Goal: Information Seeking & Learning: Learn about a topic

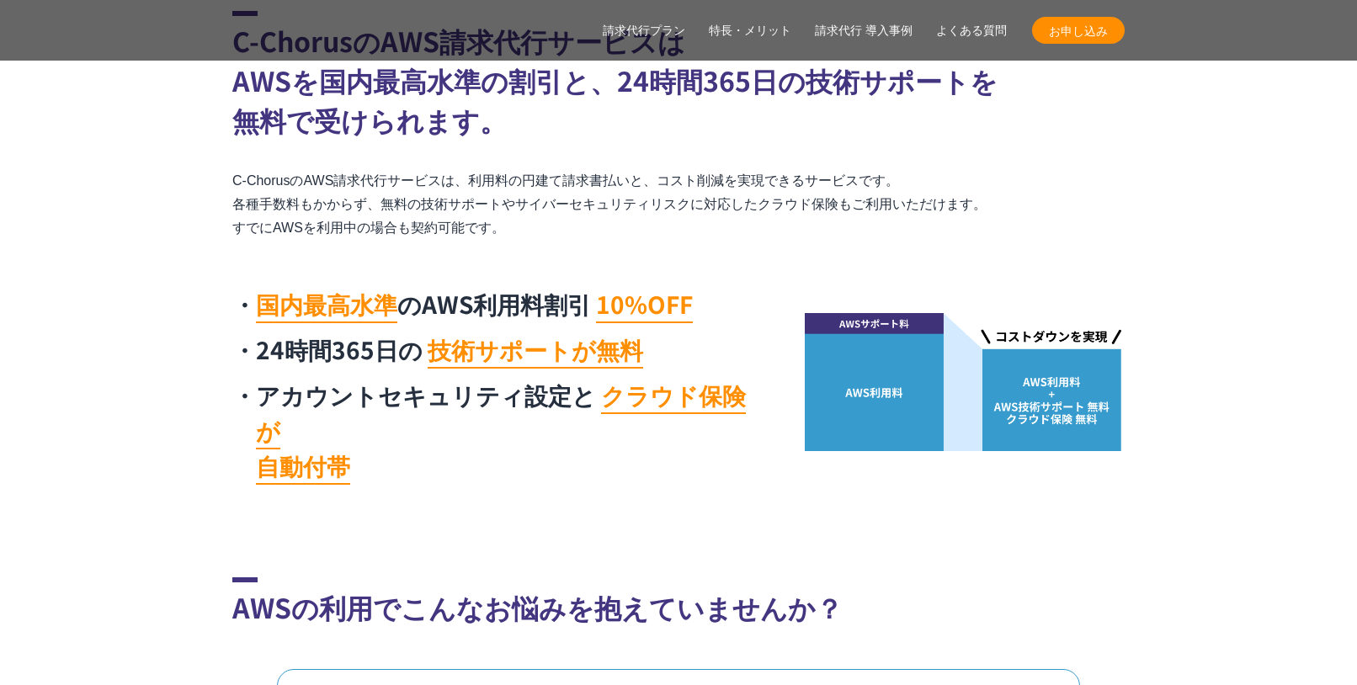
scroll to position [926, 0]
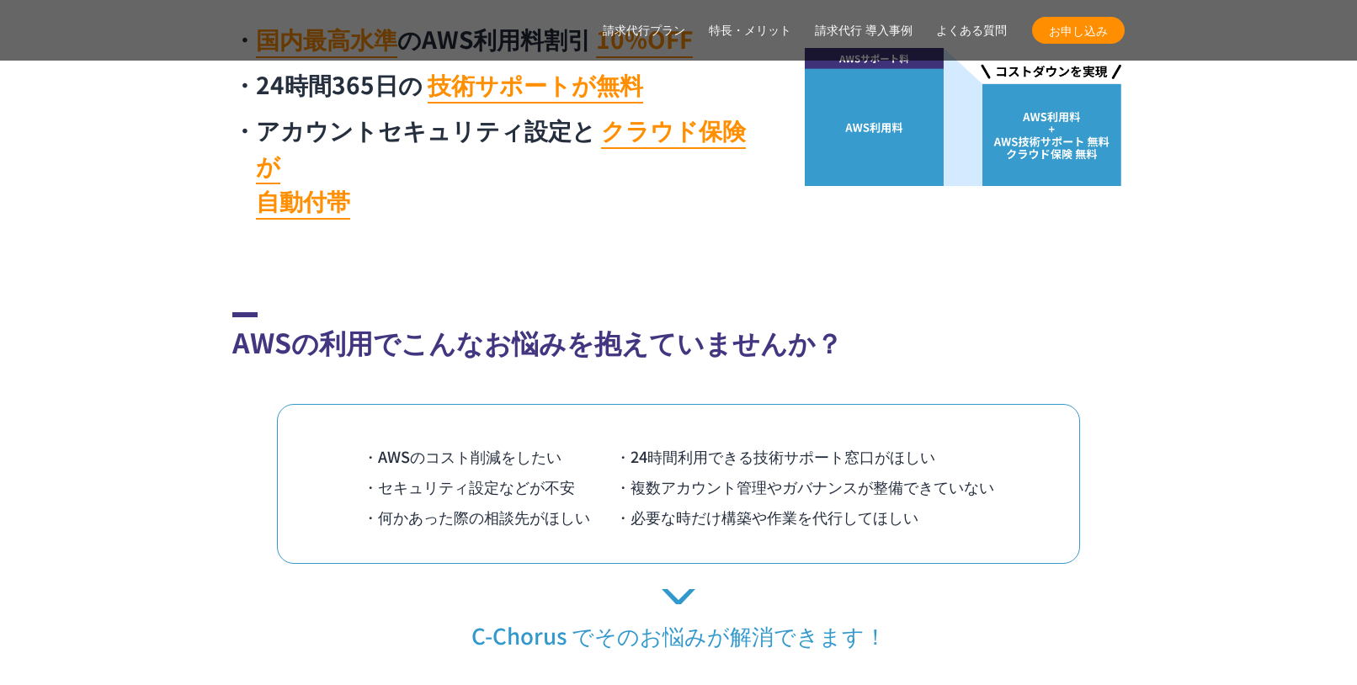
click at [1222, 449] on section "AWSの利用でこんなお悩みを抱えていませんか？ ・AWSのコスト削減をしたい ・24時間利用できる技術サポート窓口がほしい ・セキュリティ設定などが不安 ・複…" at bounding box center [678, 481] width 1357 height 338
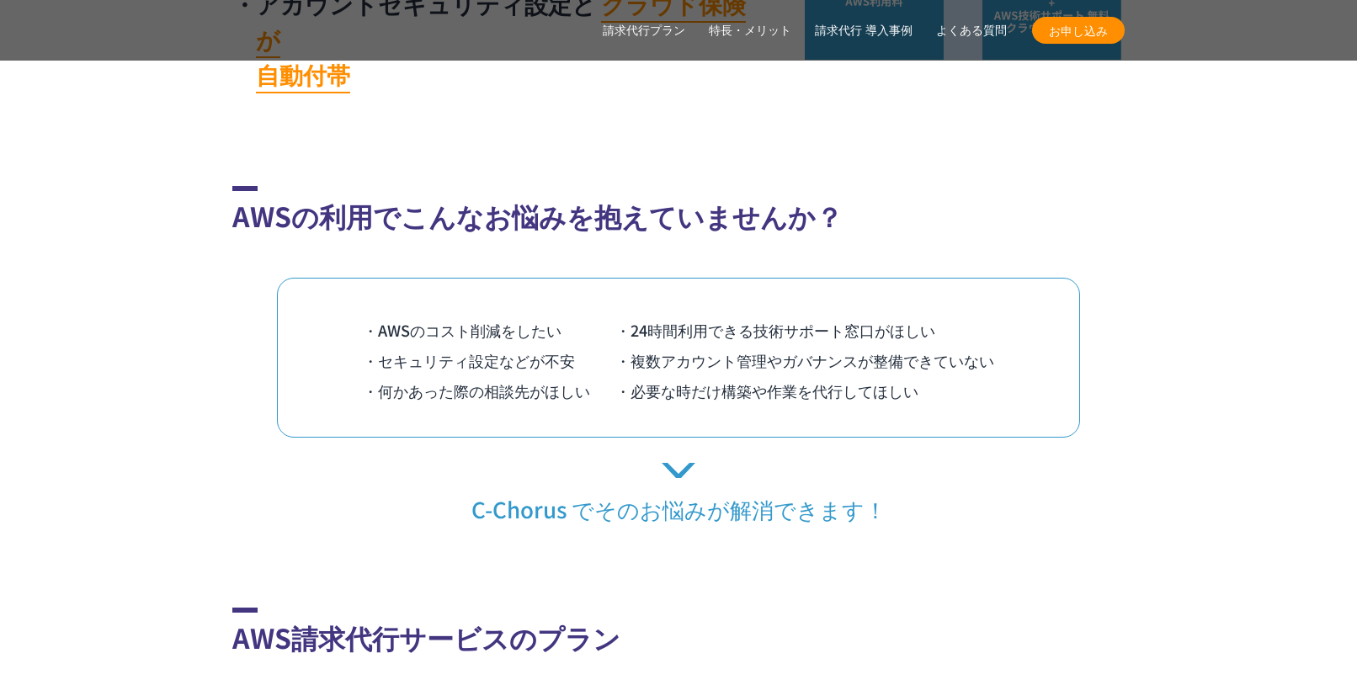
scroll to position [1431, 0]
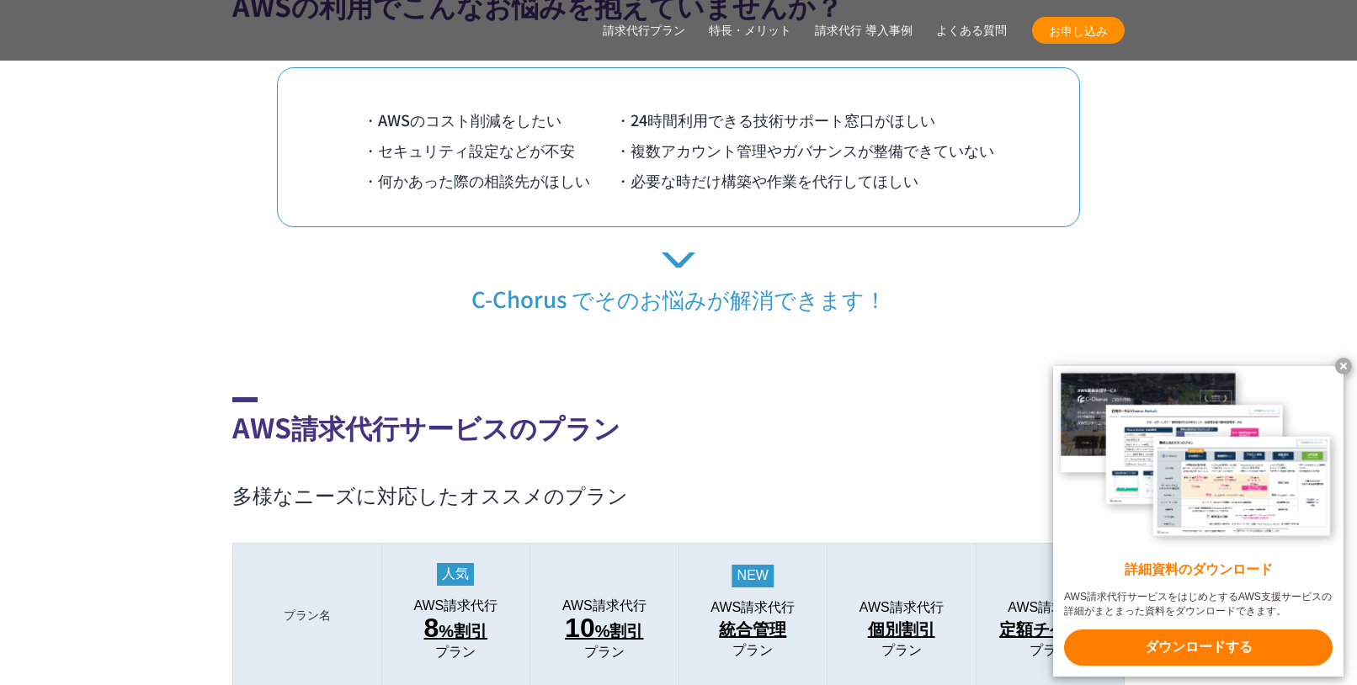
click at [1343, 363] on x-t at bounding box center [1343, 366] width 17 height 17
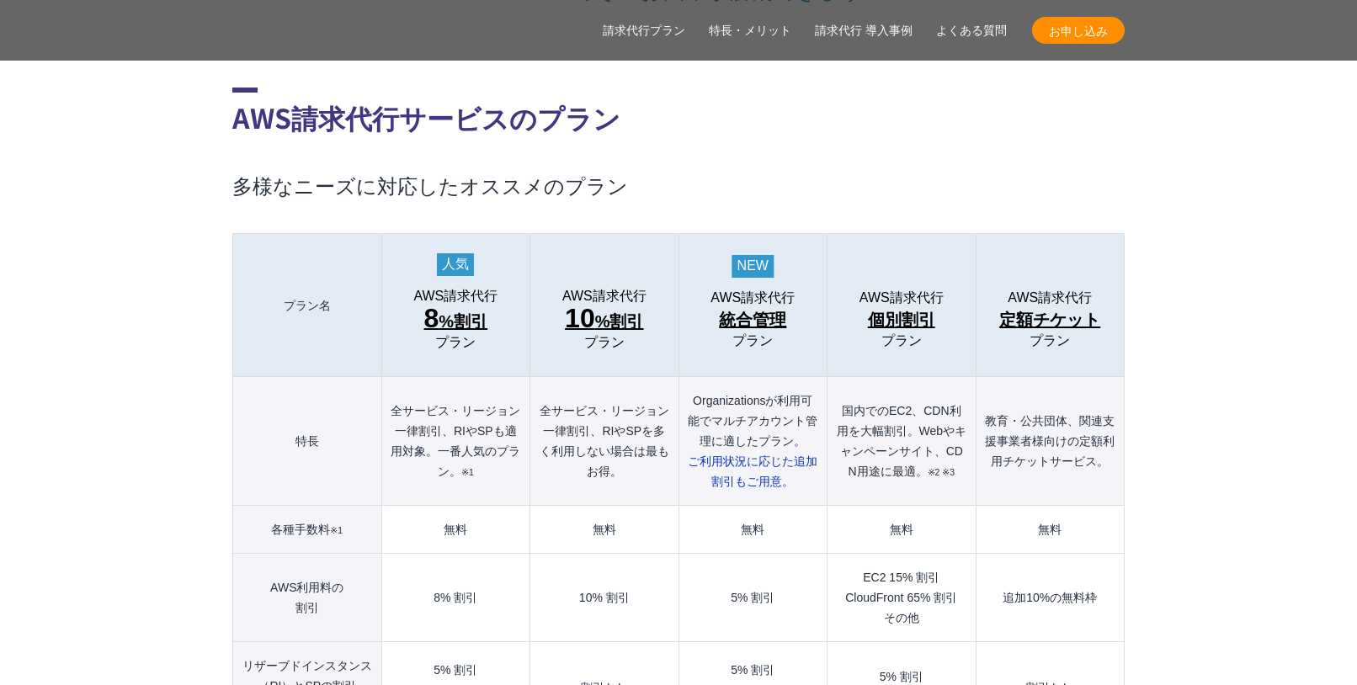
scroll to position [1852, 0]
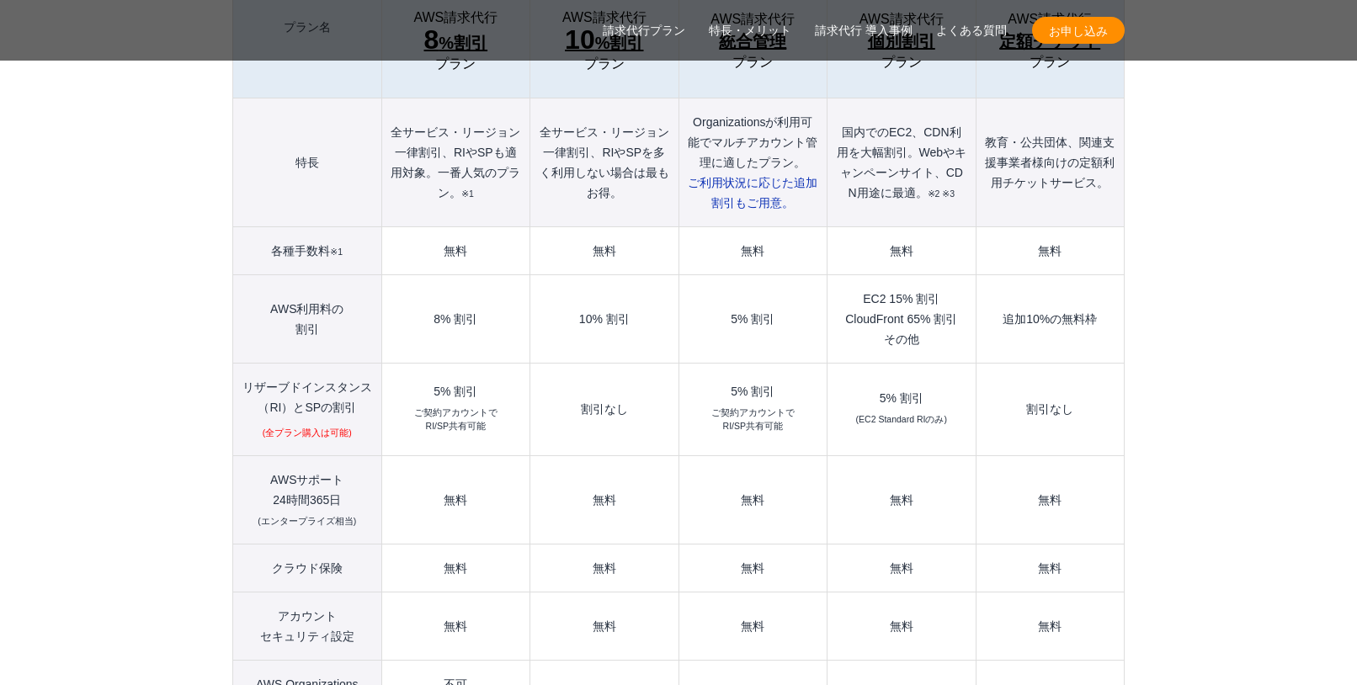
scroll to position [2020, 0]
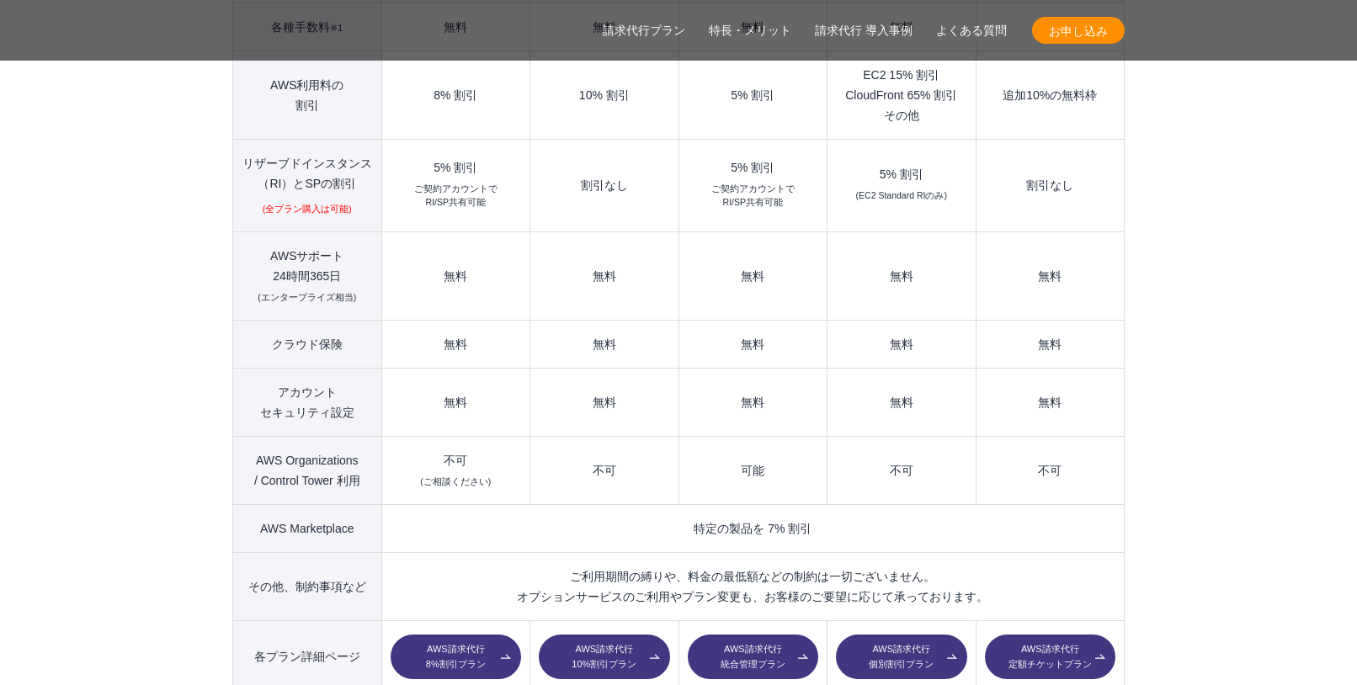
scroll to position [2273, 0]
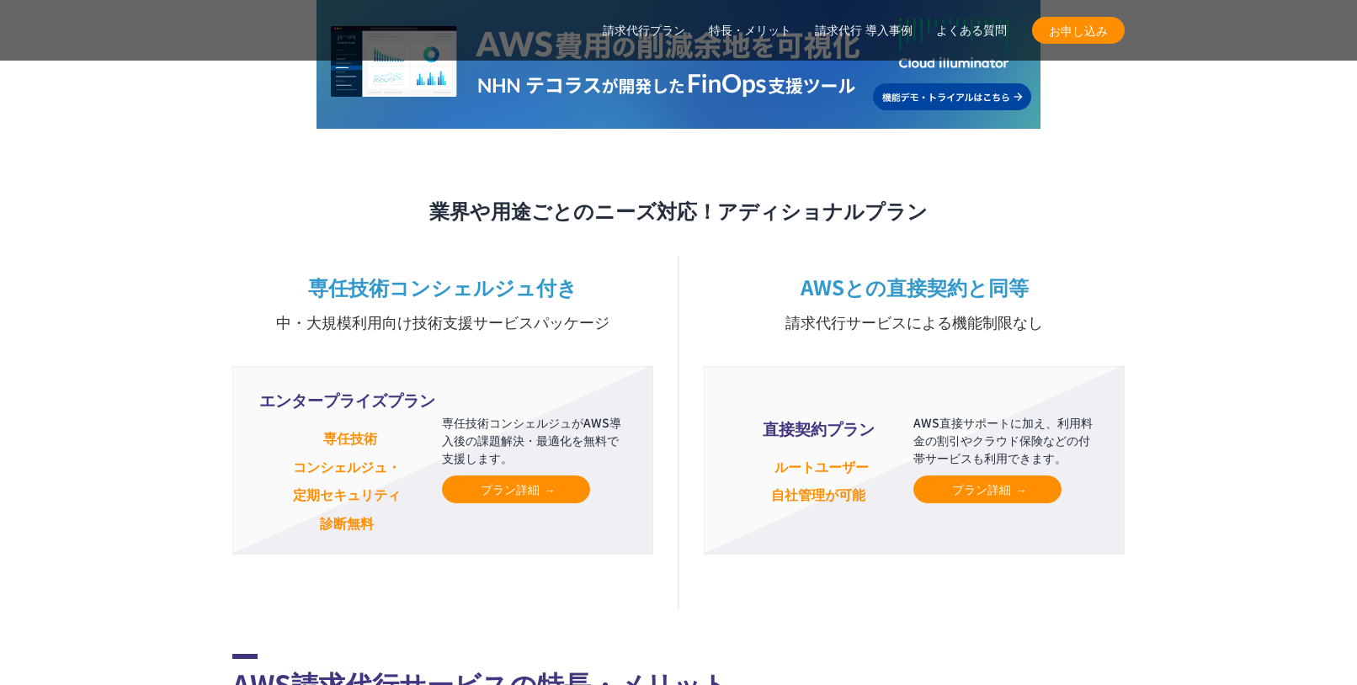
scroll to position [4040, 0]
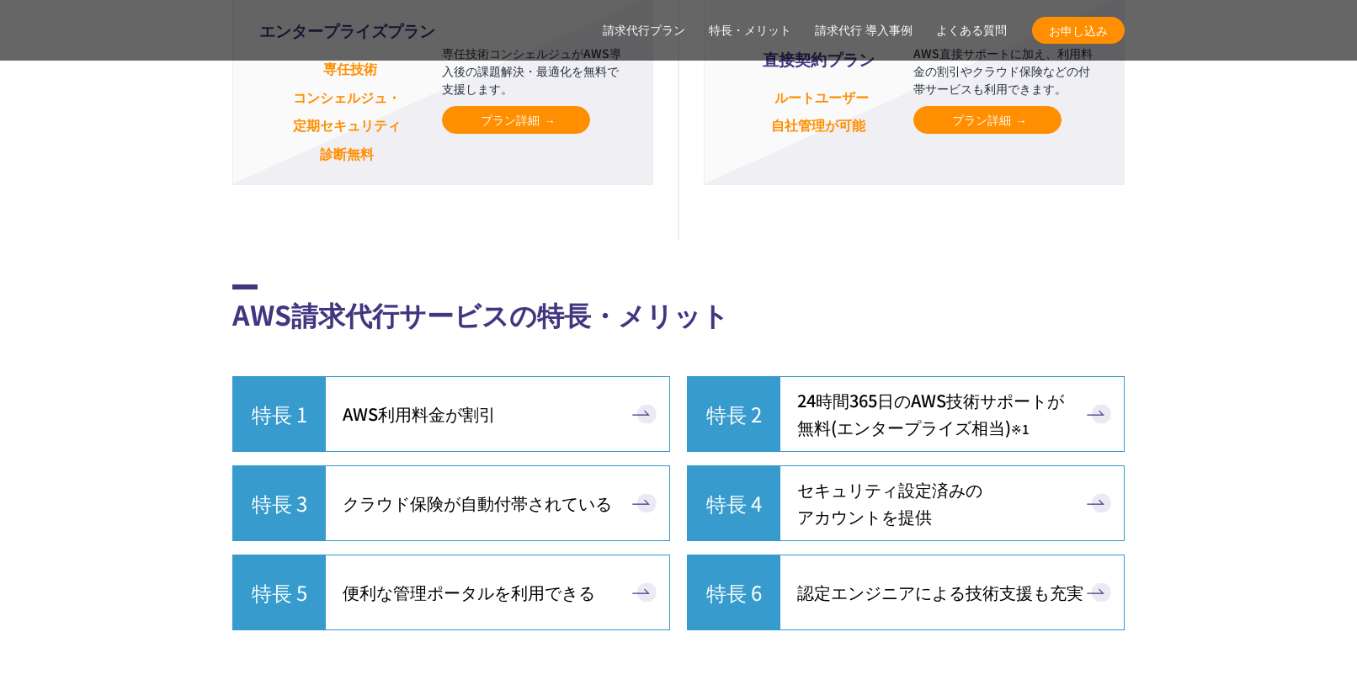
scroll to position [4545, 0]
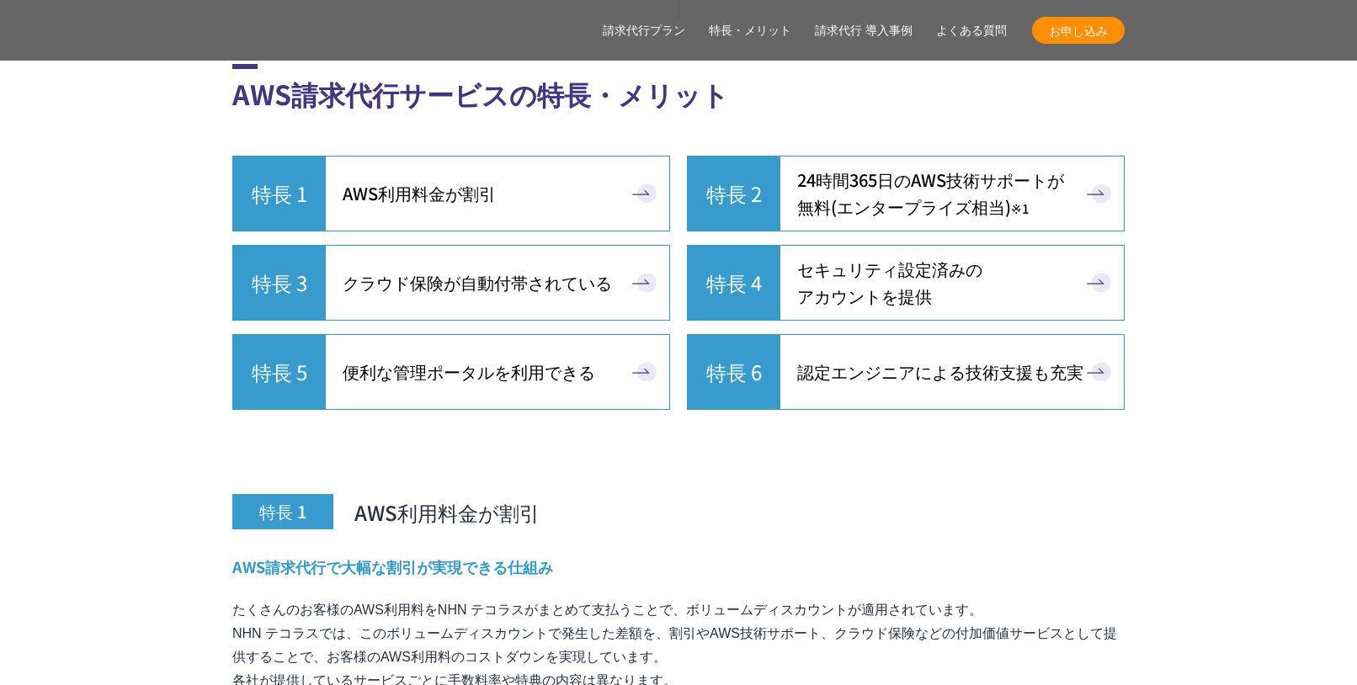
click at [540, 268] on link "特長 3 クラウド保険が自動付帯されている" at bounding box center [451, 283] width 438 height 76
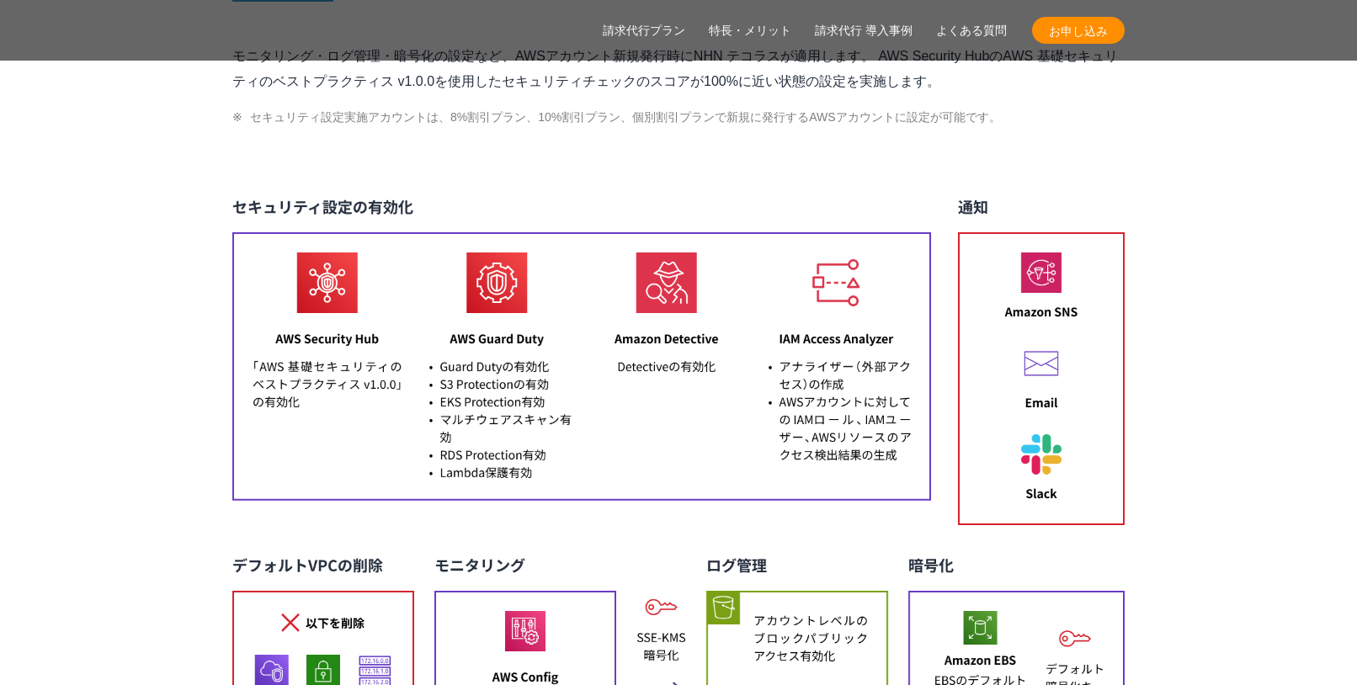
scroll to position [7642, 0]
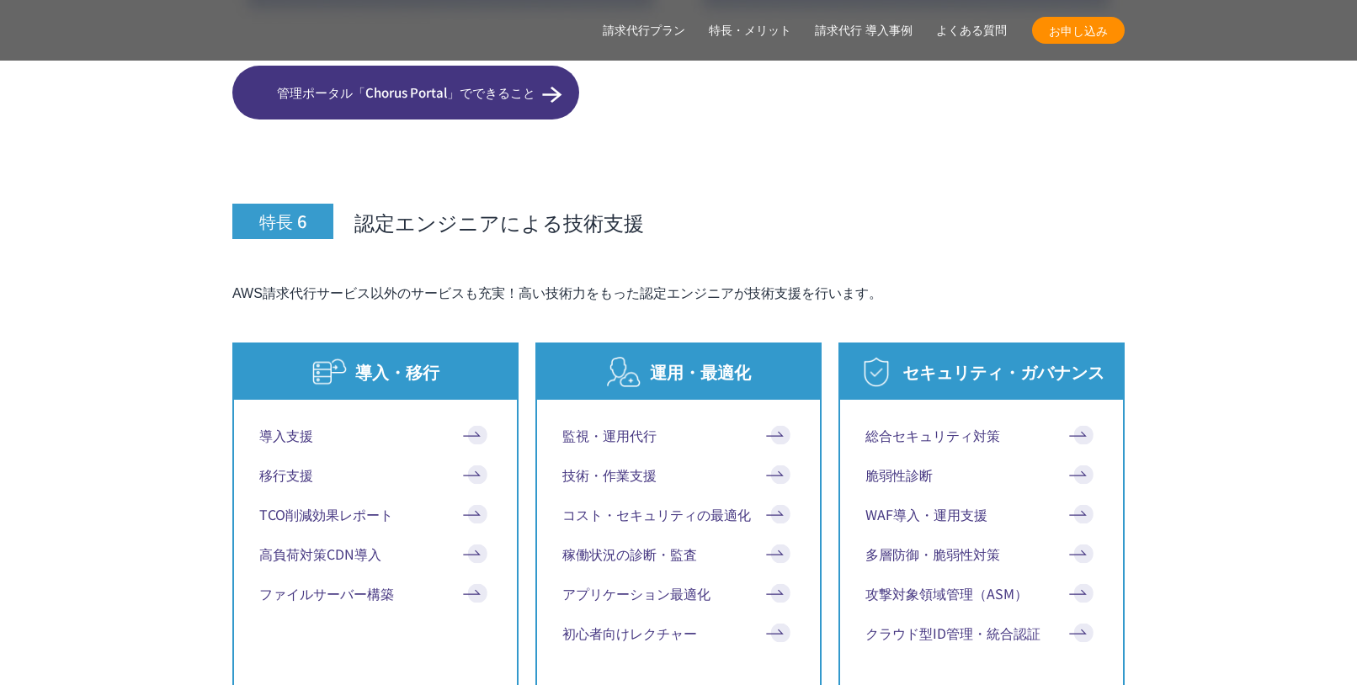
scroll to position [9072, 0]
